Goal: Transaction & Acquisition: Book appointment/travel/reservation

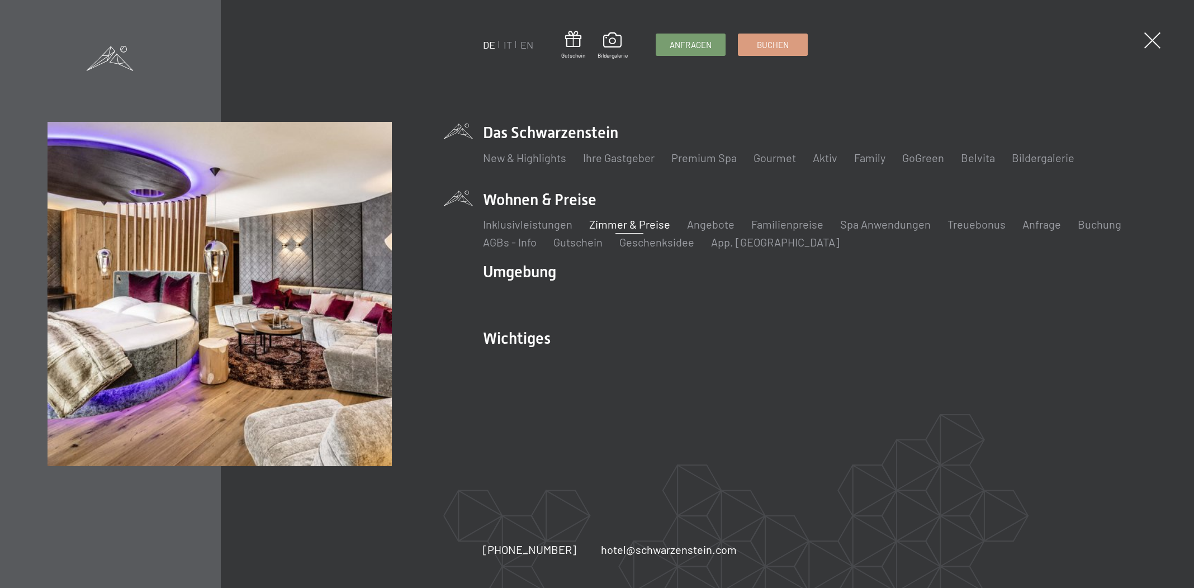
click at [662, 227] on link "Zimmer & Preise" at bounding box center [629, 223] width 81 height 13
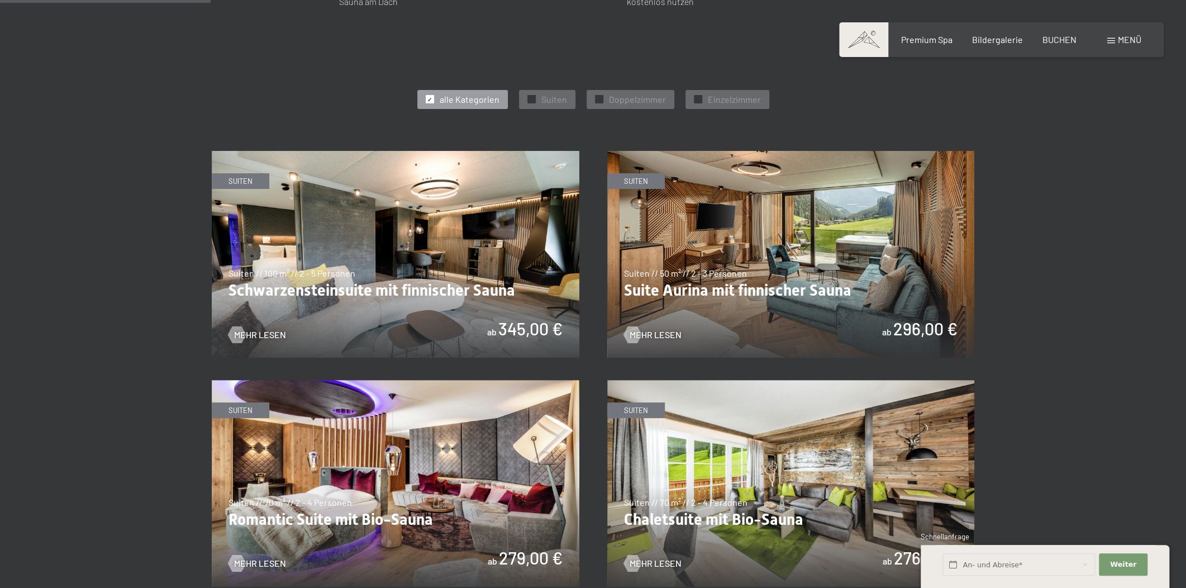
scroll to position [677, 0]
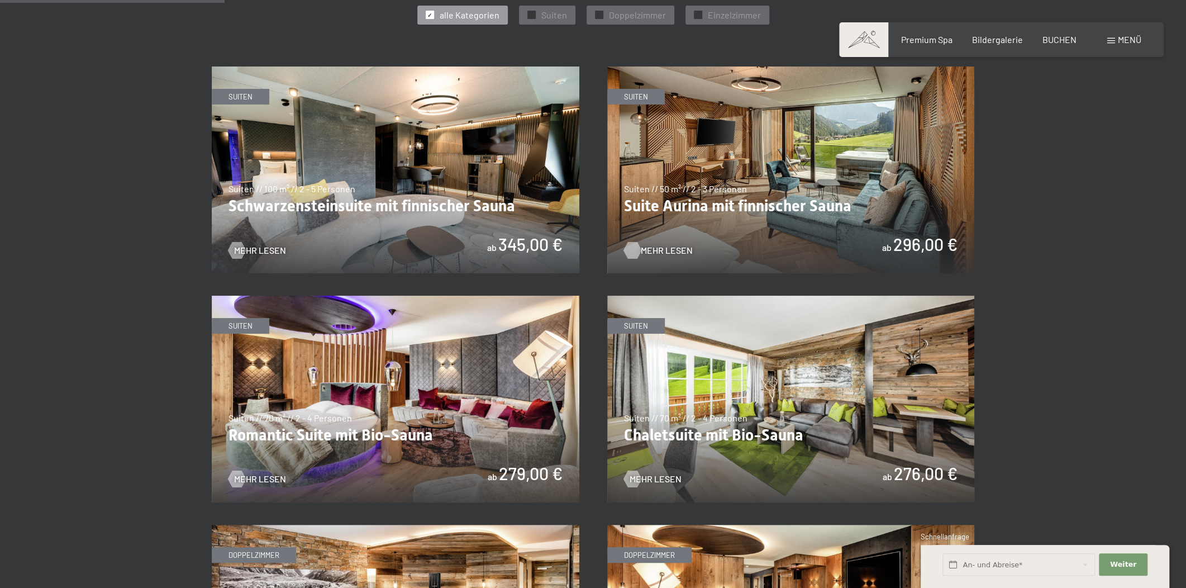
click at [657, 246] on span "Mehr Lesen" at bounding box center [667, 250] width 52 height 12
